Goal: Communication & Community: Answer question/provide support

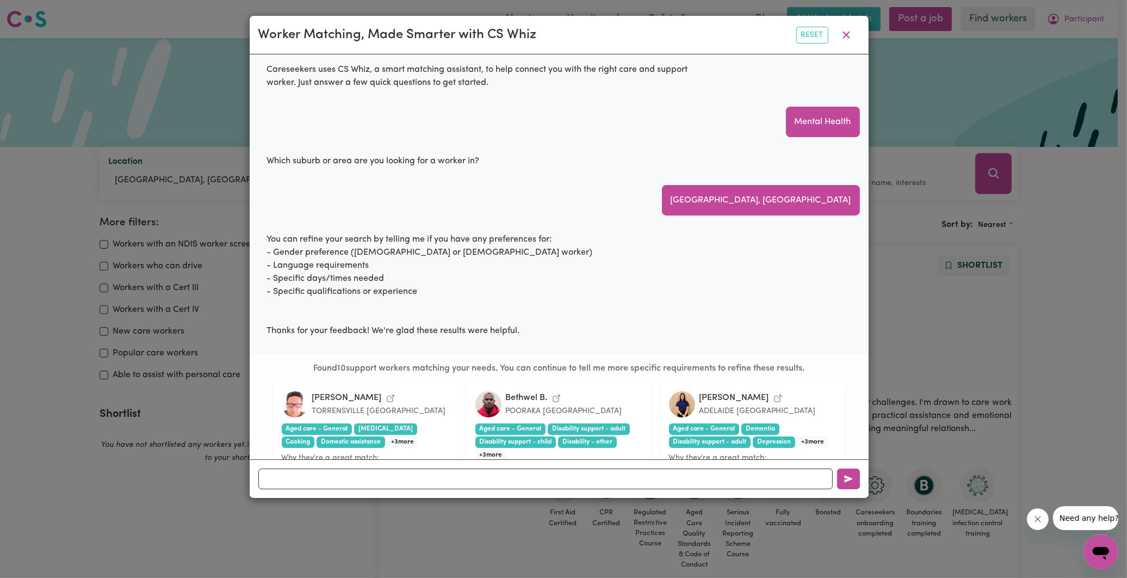
scroll to position [537, 0]
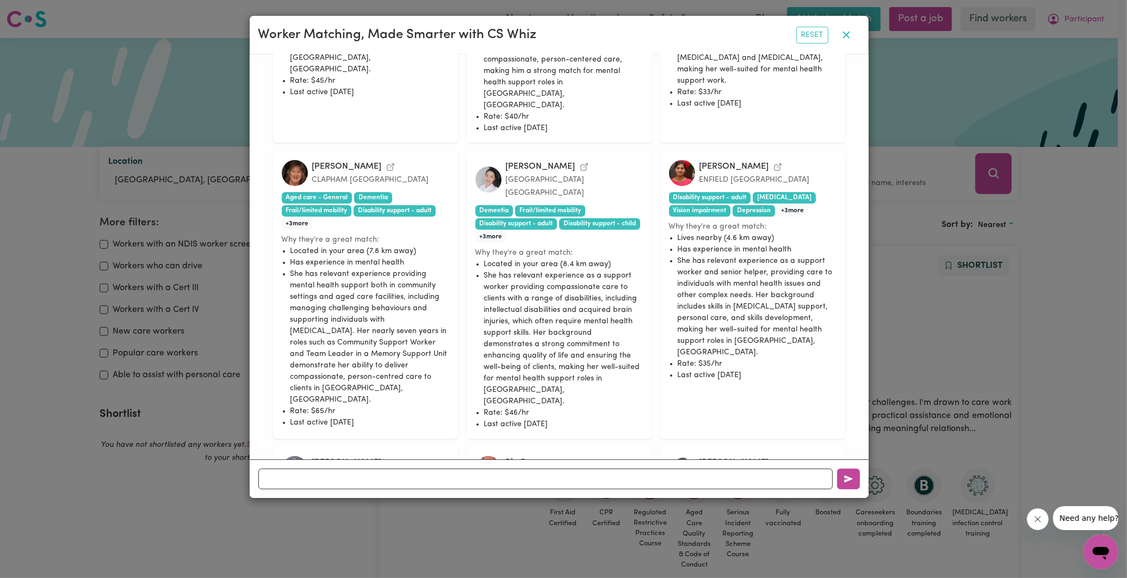
click at [841, 36] on icon "button" at bounding box center [846, 34] width 13 height 13
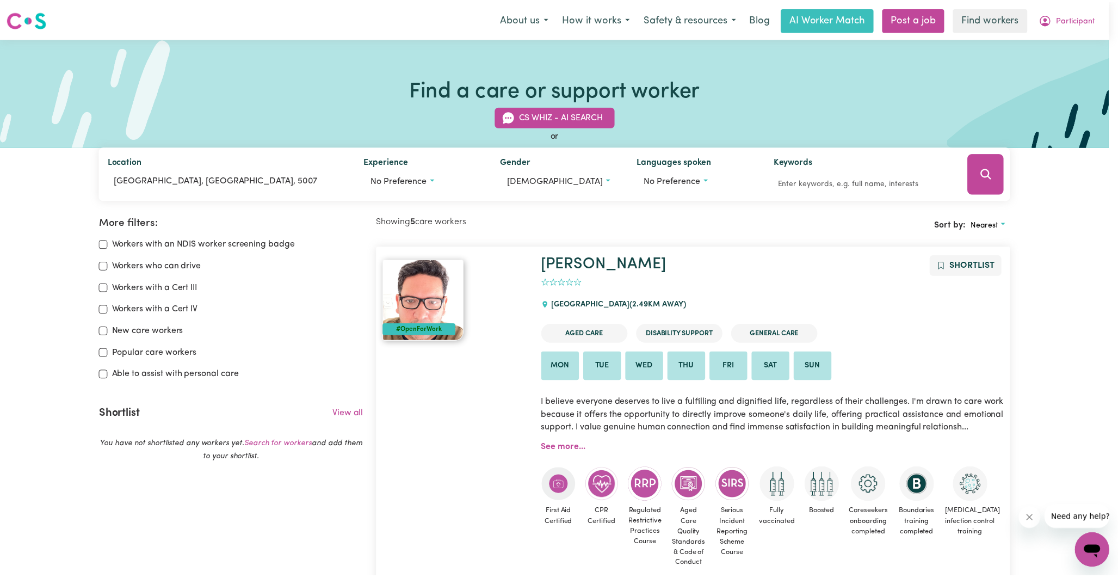
scroll to position [0, 0]
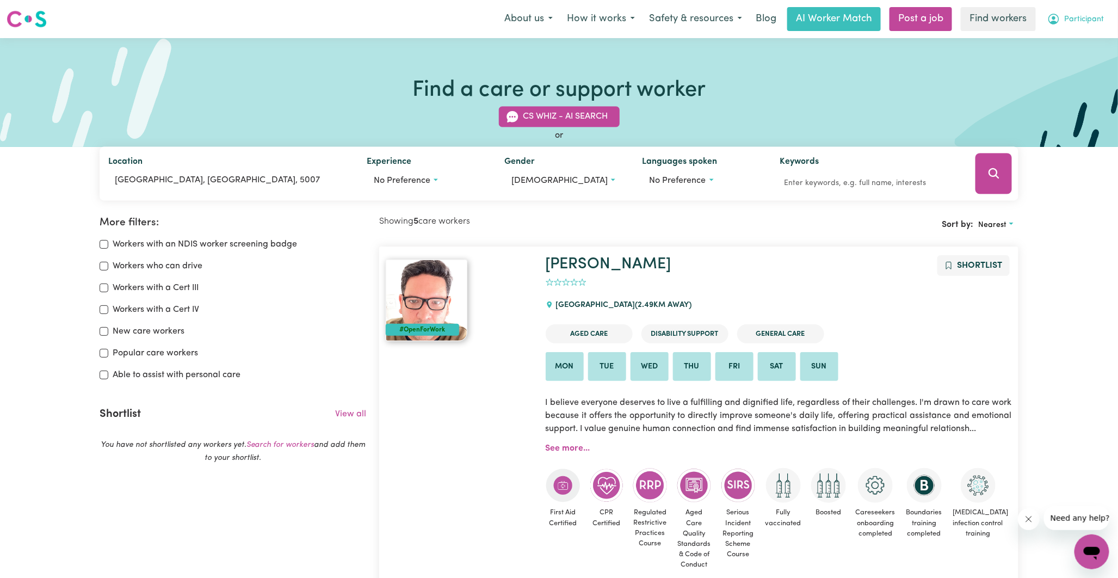
click at [1069, 20] on span "Participant" at bounding box center [1085, 20] width 40 height 12
click at [1040, 48] on link "My Dashboard" at bounding box center [1068, 42] width 86 height 21
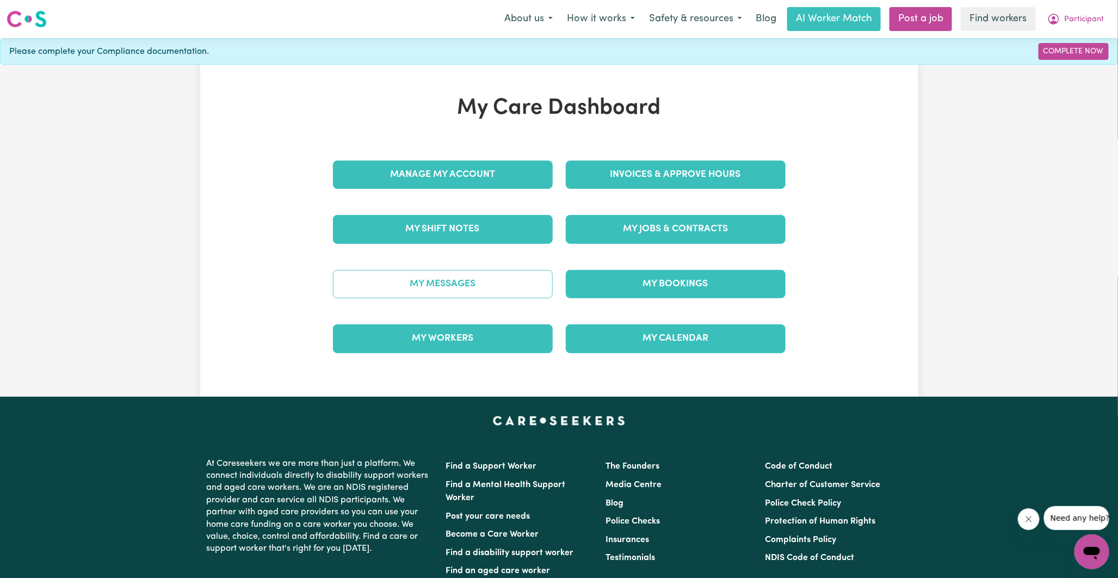
click at [420, 283] on link "My Messages" at bounding box center [443, 284] width 220 height 28
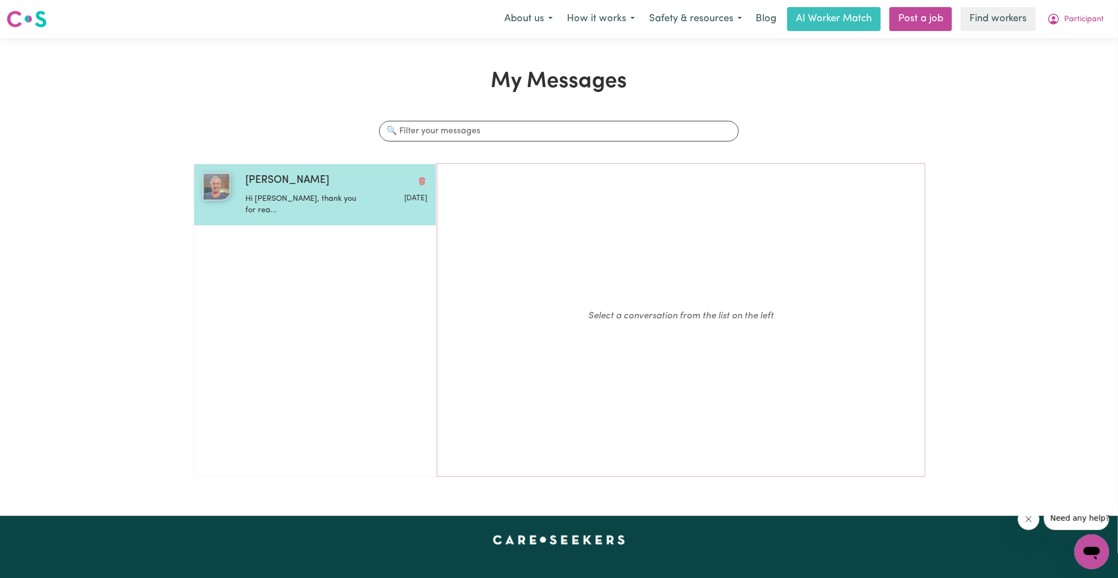
click at [308, 196] on p "Hi [PERSON_NAME], thank you for rea..." at bounding box center [305, 204] width 121 height 23
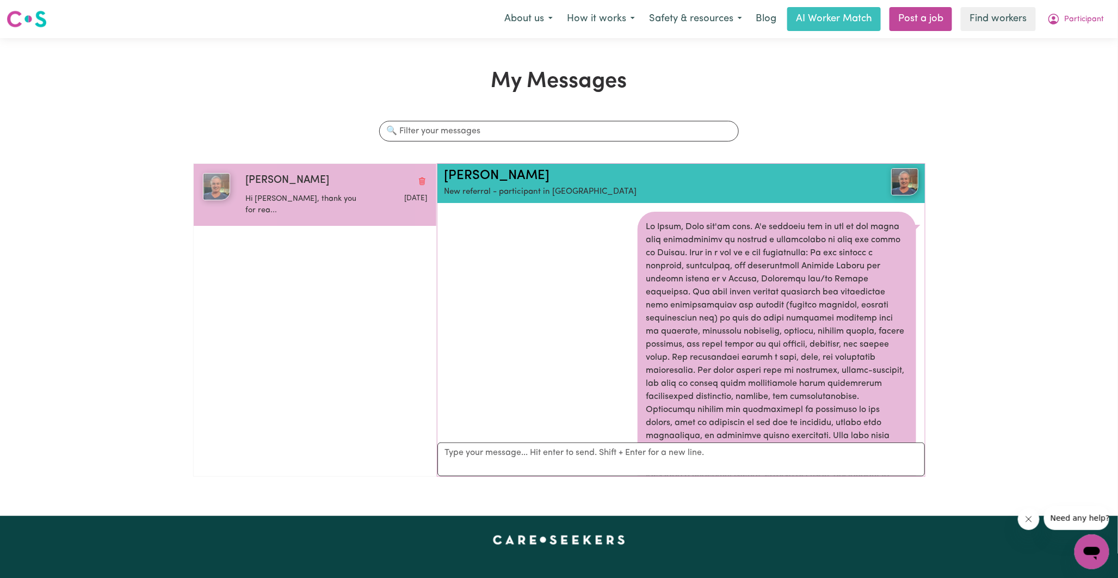
scroll to position [269, 0]
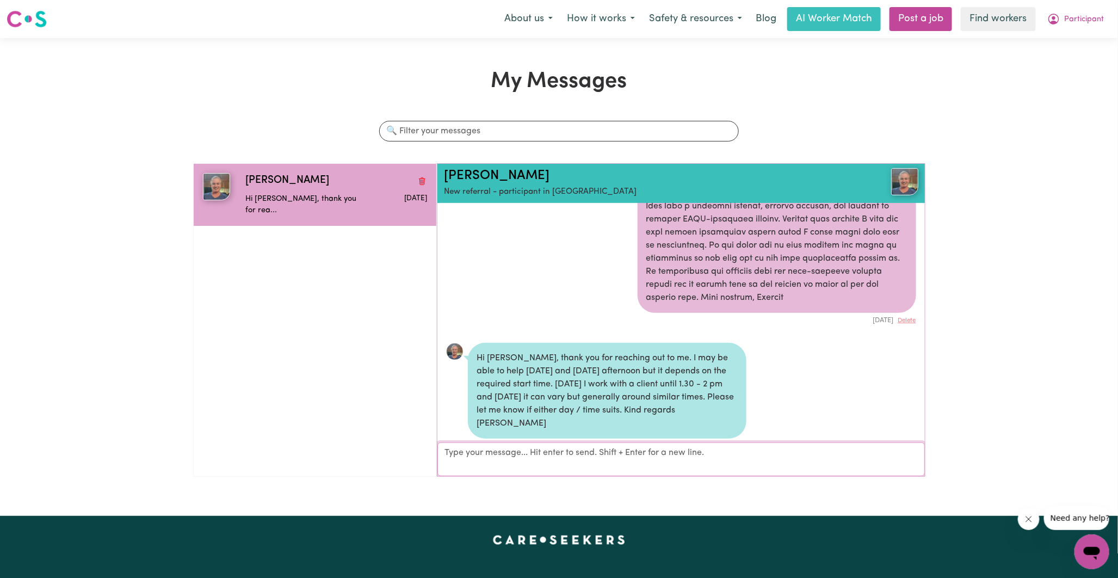
click at [533, 455] on textarea "Your reply" at bounding box center [680, 459] width 487 height 34
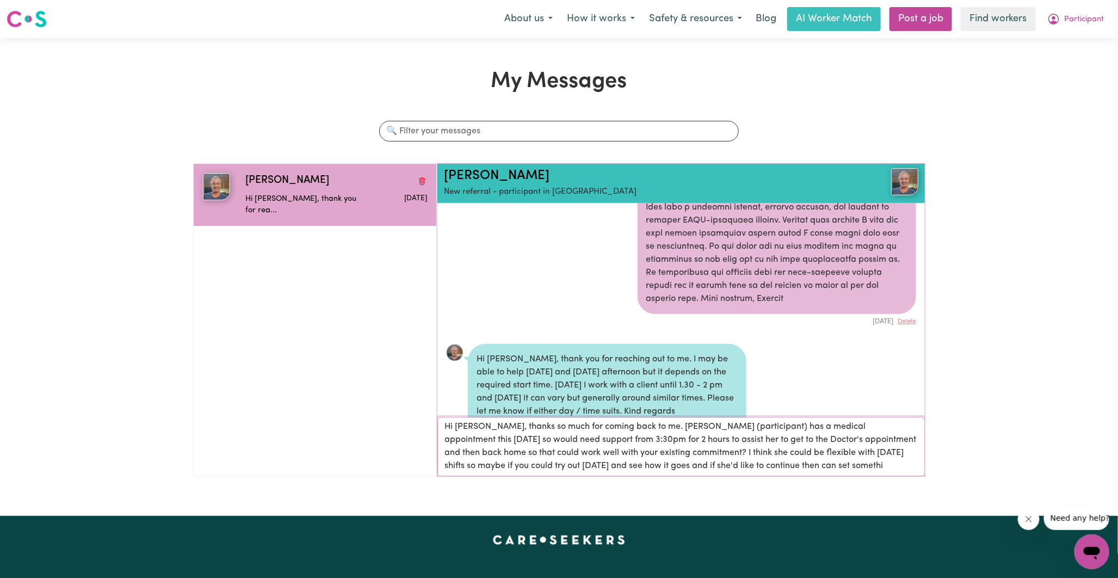
scroll to position [1, 0]
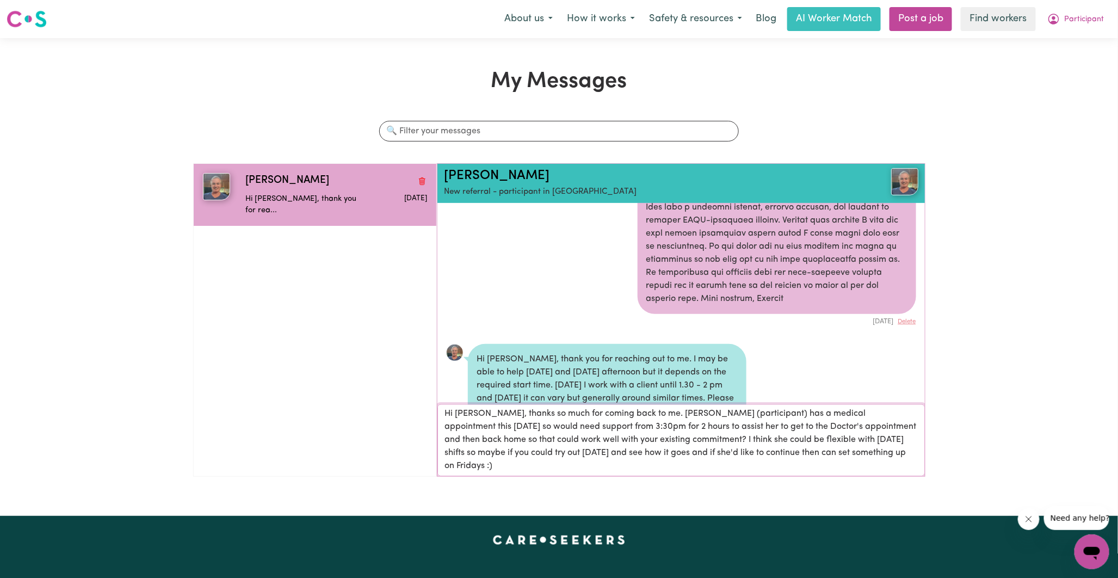
type textarea "Hi [PERSON_NAME], thanks so much for coming back to me. [PERSON_NAME] (particip…"
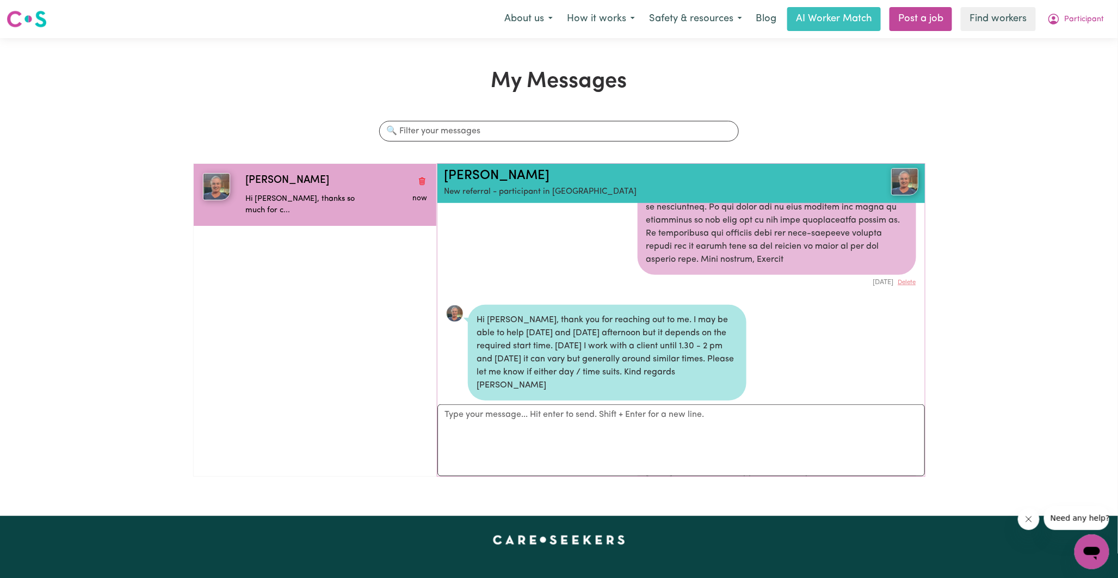
scroll to position [459, 0]
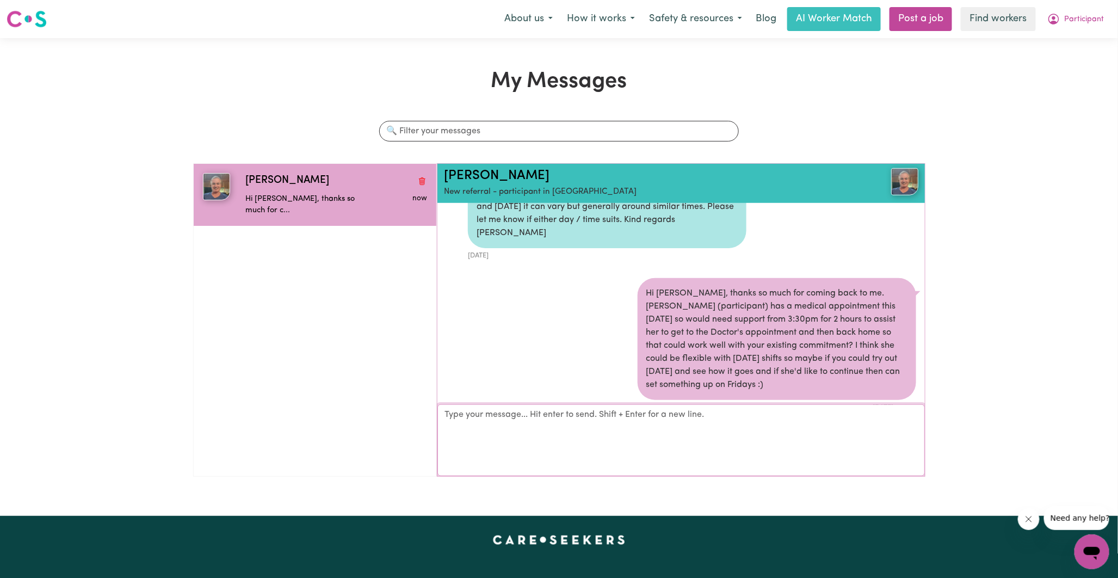
click at [730, 417] on textarea "Your reply" at bounding box center [680, 440] width 487 height 72
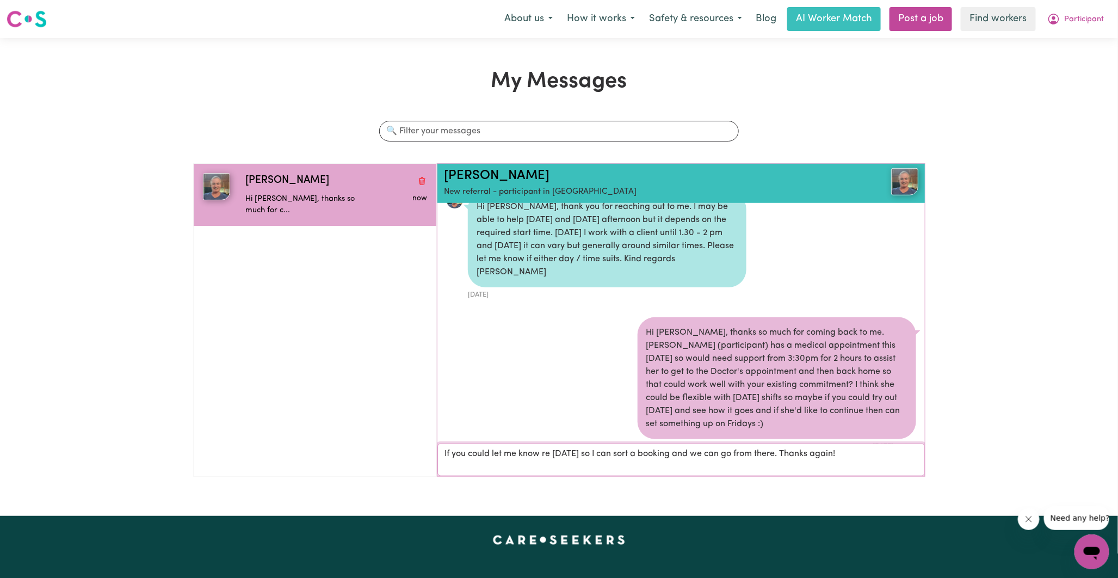
type textarea "If you could let me know re [DATE] so I can sort a booking and we can go from t…"
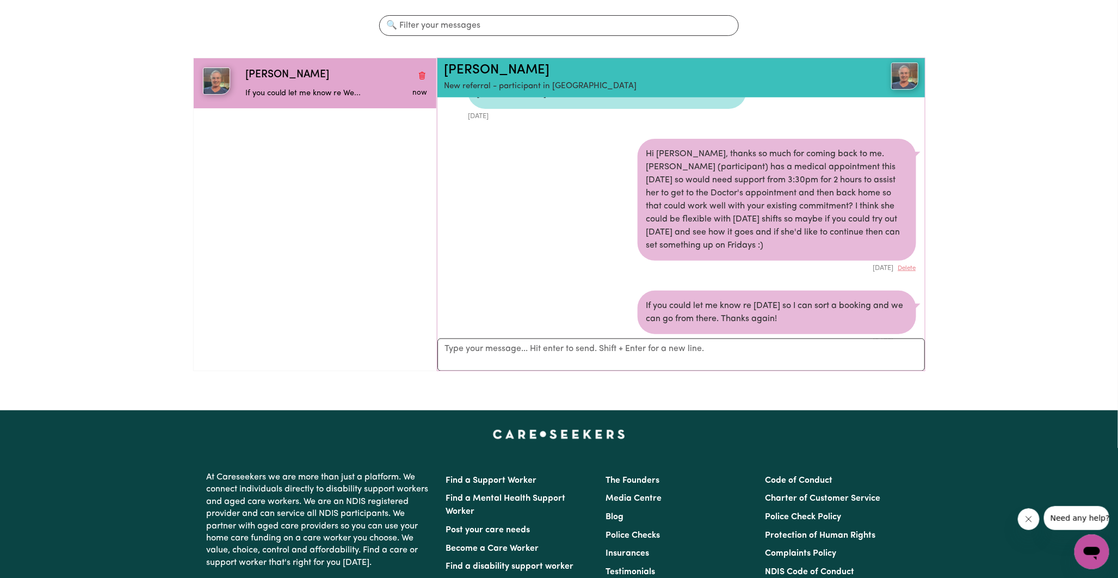
scroll to position [0, 0]
